Goal: Transaction & Acquisition: Subscribe to service/newsletter

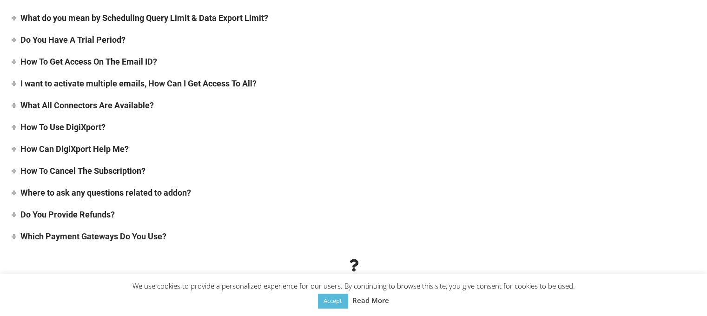
scroll to position [3745, 0]
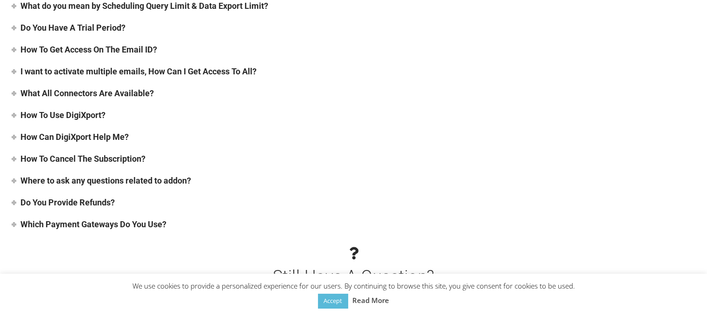
click at [158, 219] on h4 "Which Payment Gateways Do You Use?" at bounding box center [93, 224] width 146 height 10
click at [137, 154] on h4 "How To Cancel The Subscription?" at bounding box center [82, 159] width 125 height 10
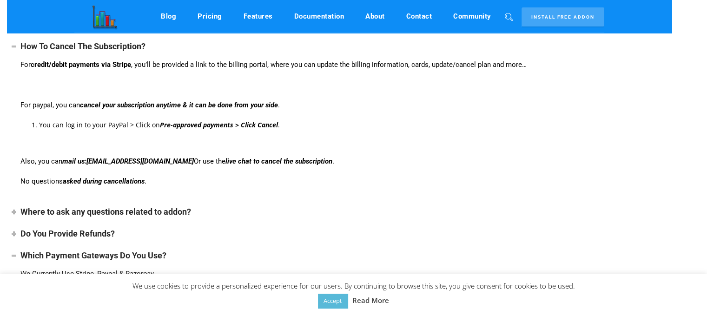
scroll to position [3858, 0]
click at [114, 229] on h4 "Do You Provide Refunds?" at bounding box center [67, 234] width 94 height 10
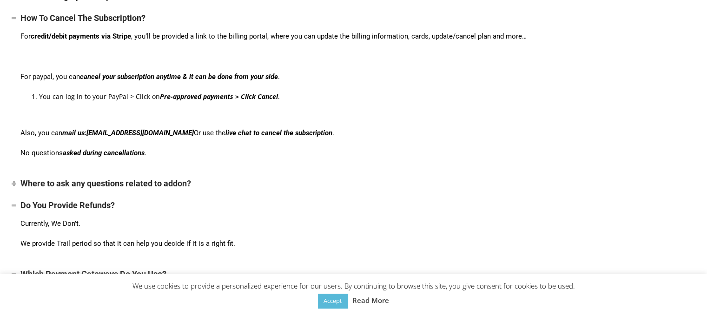
scroll to position [3886, 0]
click at [136, 178] on h4 "Where to ask any questions related to addon?" at bounding box center [105, 183] width 171 height 10
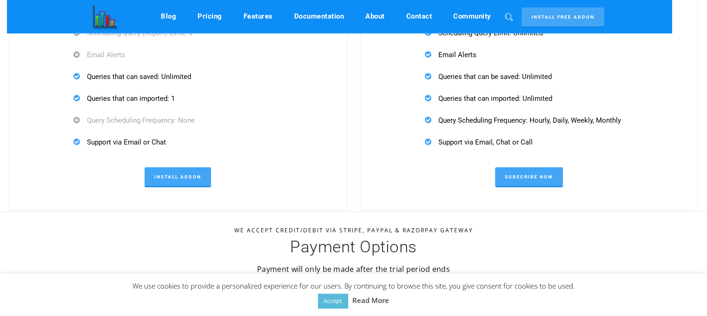
scroll to position [3028, 0]
click at [504, 167] on link "Subscribe Now" at bounding box center [529, 177] width 68 height 20
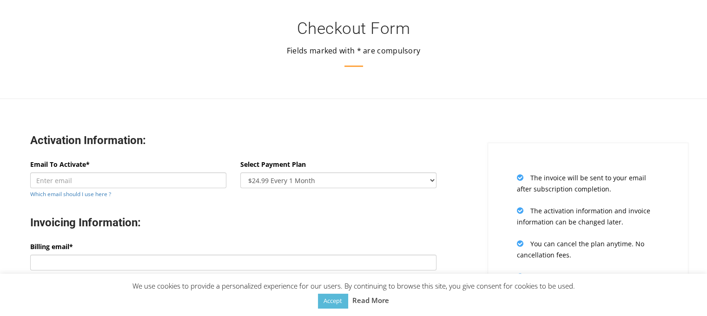
click at [265, 174] on select "$24.99 Every 1 Month $65.97 Every 3 Month ($21.99 / Month) $131.95 Every 6 Mont…" at bounding box center [338, 180] width 196 height 16
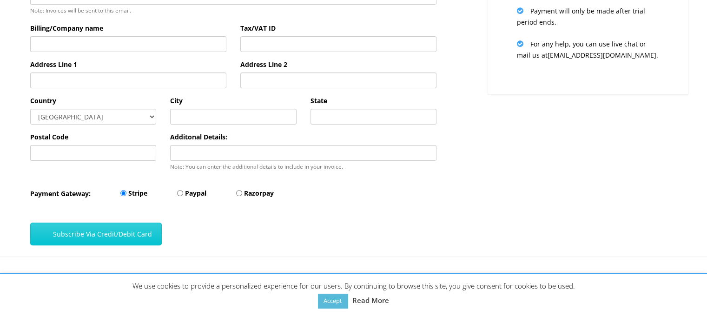
scroll to position [287, 0]
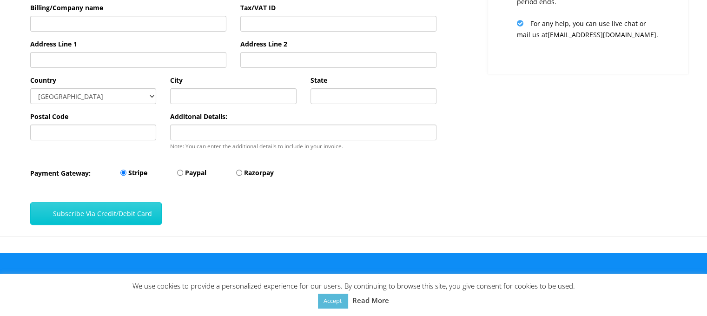
click at [192, 176] on label "Paypal" at bounding box center [195, 172] width 21 height 11
click at [183, 176] on input "Paypal" at bounding box center [180, 173] width 6 height 6
radio input "true"
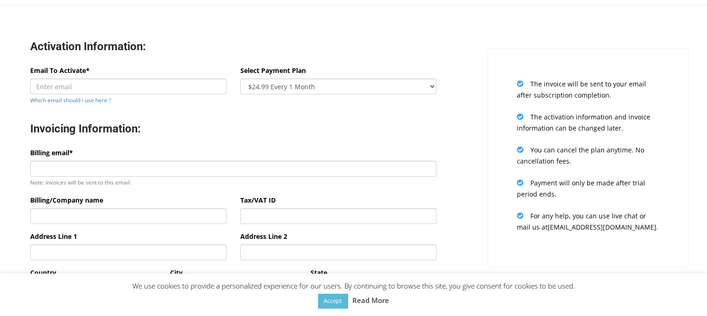
scroll to position [97, 0]
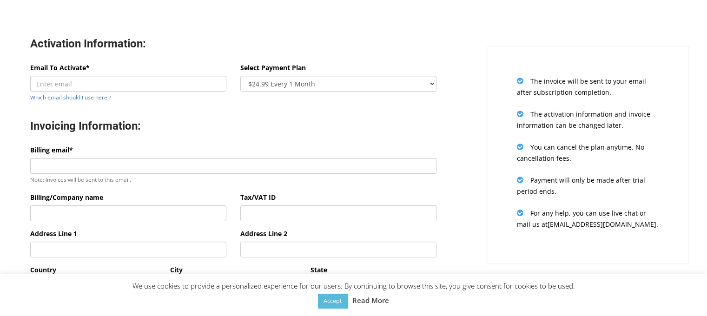
click at [477, 65] on div "The invoice will be sent to your email after subscription completion. The activ…" at bounding box center [594, 141] width 240 height 246
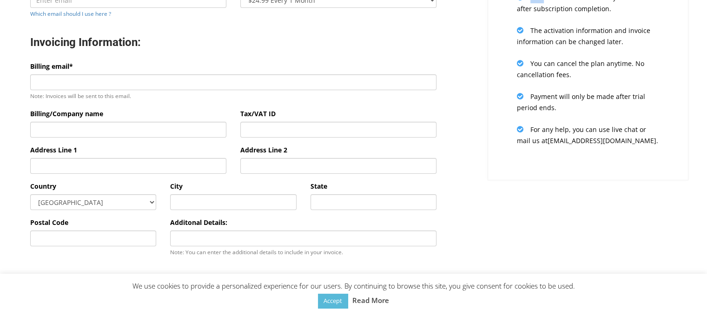
scroll to position [0, 0]
